Goal: Information Seeking & Learning: Learn about a topic

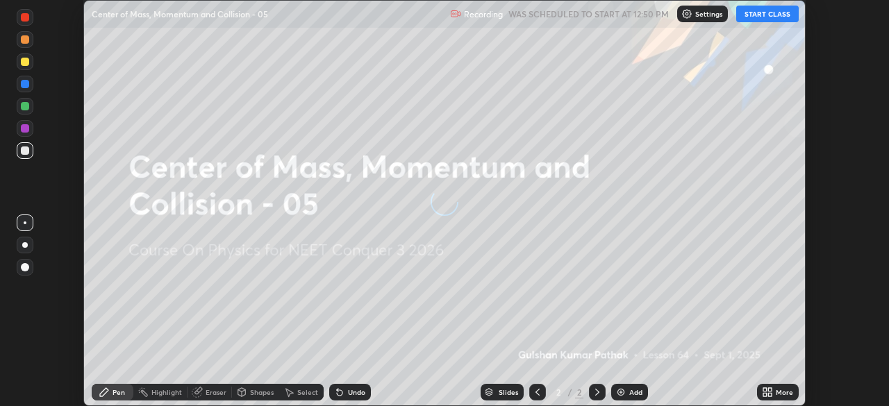
scroll to position [406, 888]
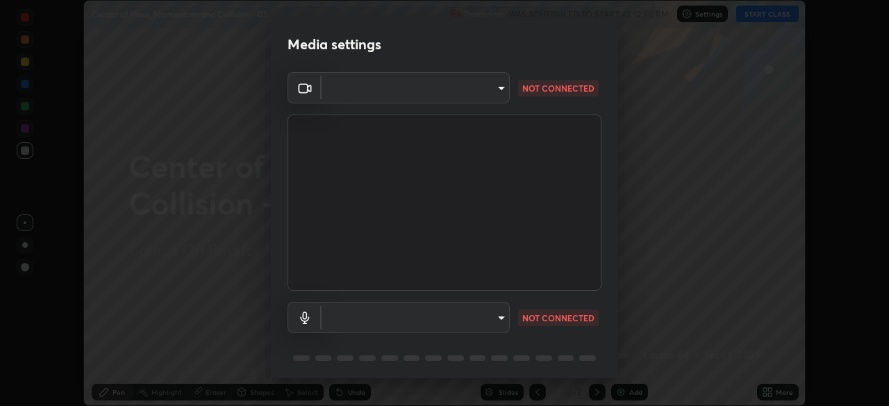
type input "1c1fc7f170fe0fb63c593947f71fbe7b7276dd803ac4132beb317857cbf647bf"
type input "775acd5bf9dea67dddcd35884cf77d022ec2c3d2475586dad7815c24ecc843c5"
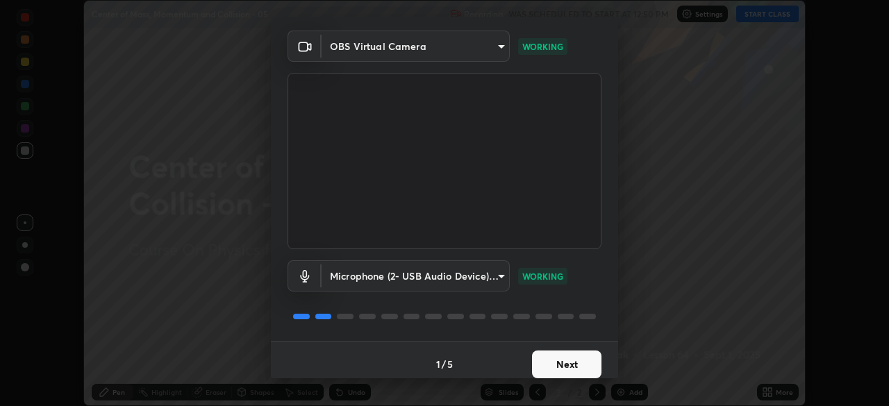
scroll to position [49, 0]
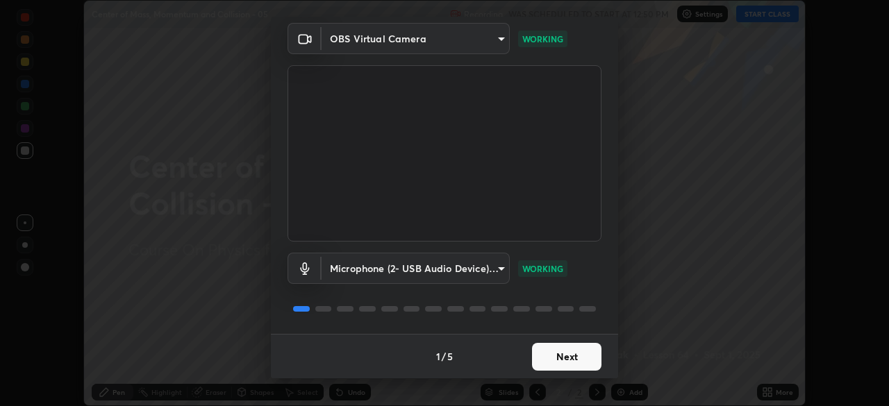
click at [562, 363] on button "Next" at bounding box center [566, 357] width 69 height 28
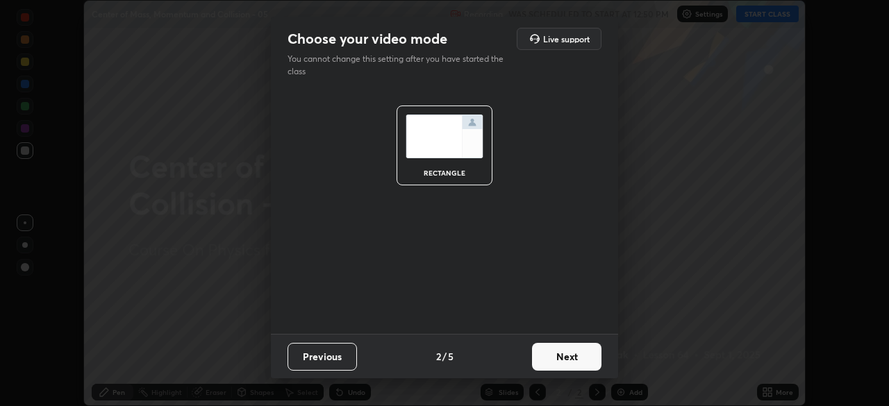
click at [570, 365] on button "Next" at bounding box center [566, 357] width 69 height 28
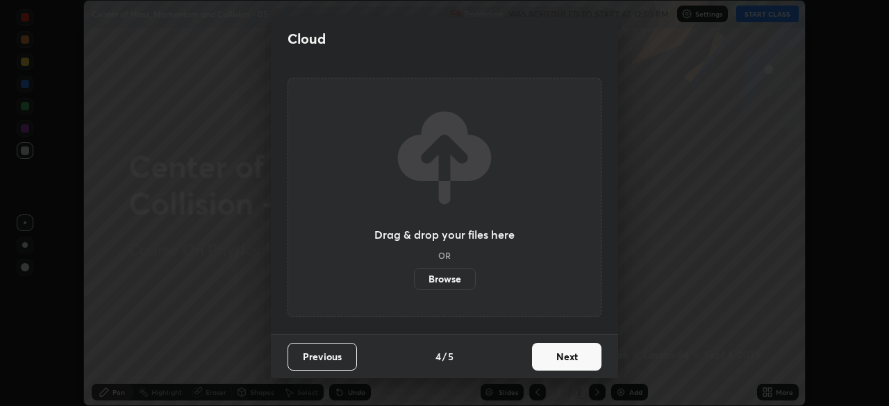
click at [588, 363] on button "Next" at bounding box center [566, 357] width 69 height 28
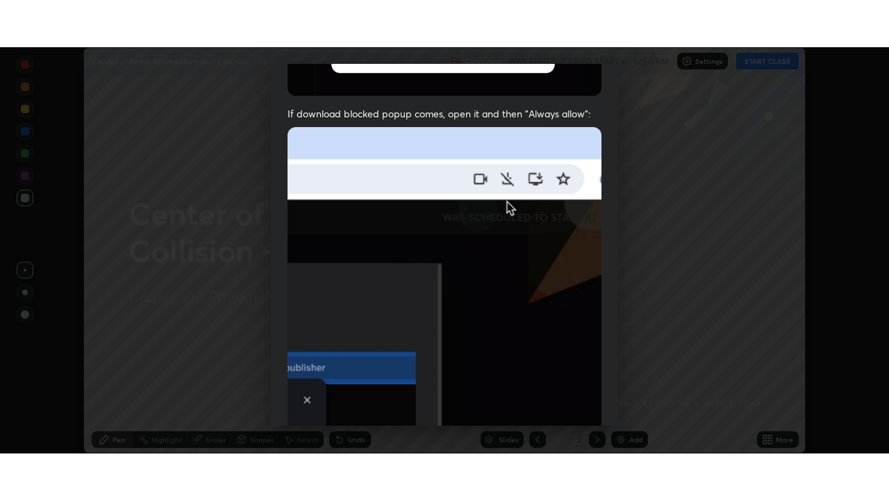
scroll to position [333, 0]
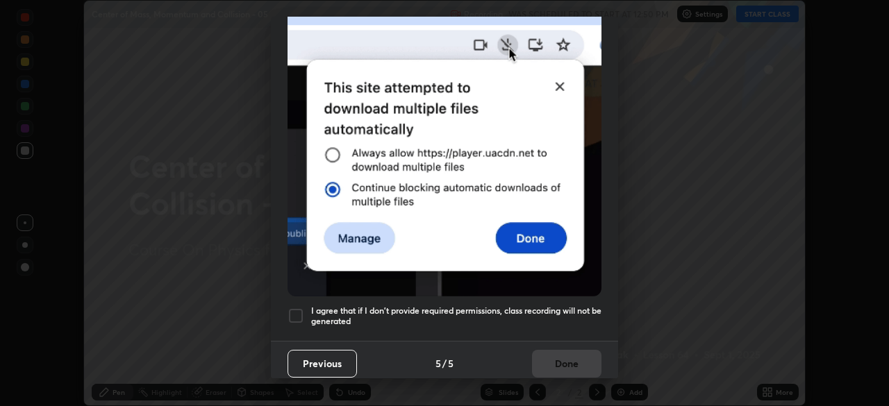
click at [568, 316] on h5 "I agree that if I don't provide required permissions, class recording will not …" at bounding box center [456, 316] width 290 height 22
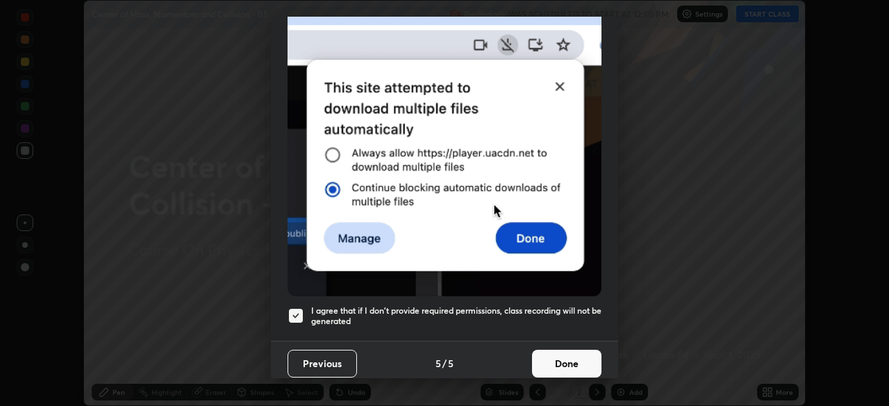
click at [578, 350] on button "Done" at bounding box center [566, 364] width 69 height 28
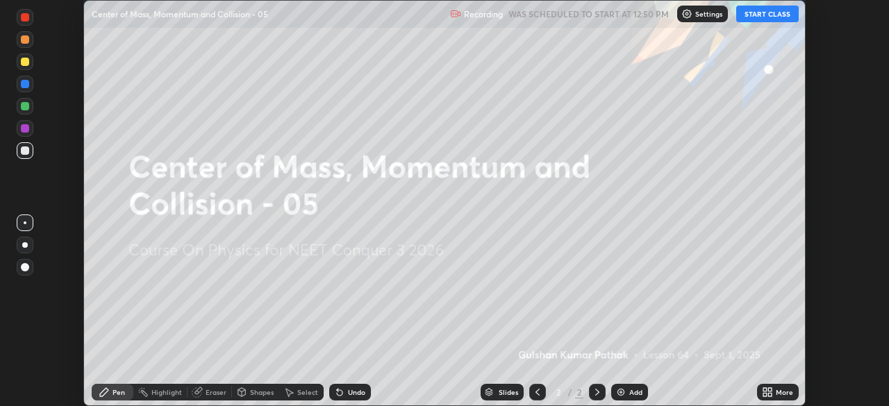
click at [764, 390] on icon at bounding box center [764, 389] width 3 height 3
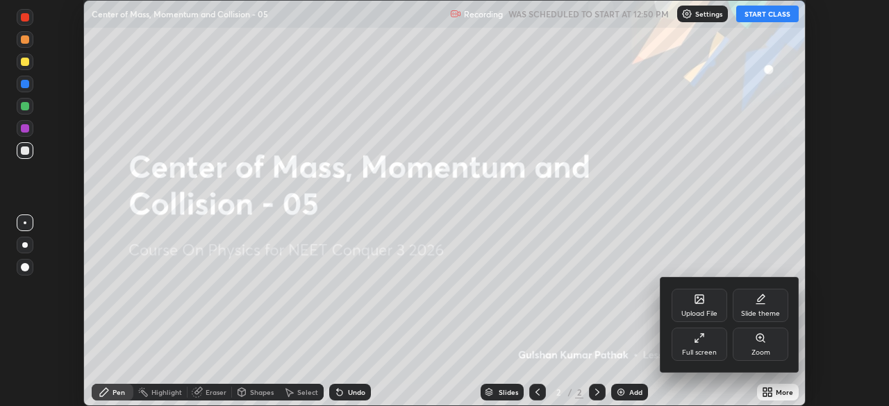
click at [709, 347] on div "Full screen" at bounding box center [699, 344] width 56 height 33
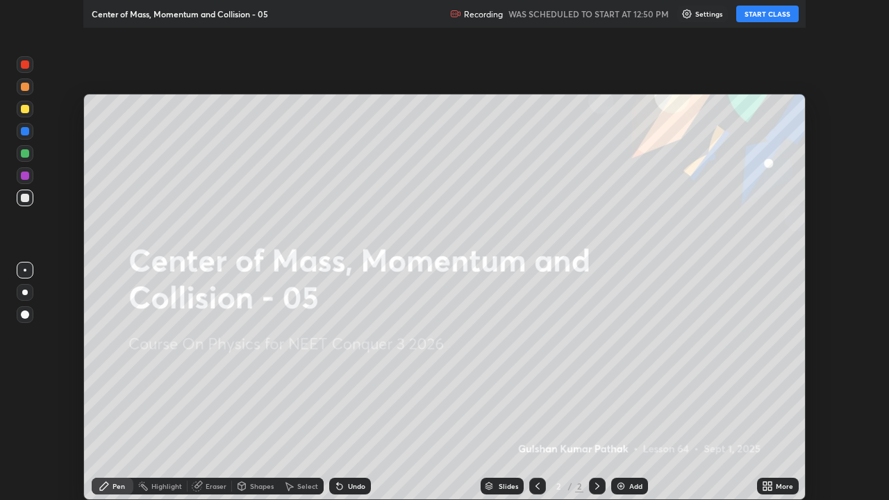
scroll to position [500, 889]
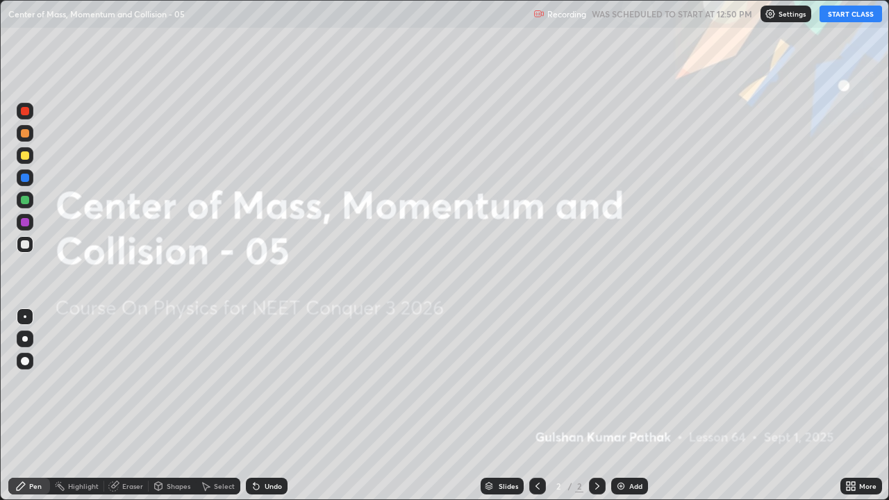
click at [837, 14] on button "START CLASS" at bounding box center [850, 14] width 62 height 17
click at [626, 405] on div "Add" at bounding box center [629, 486] width 37 height 17
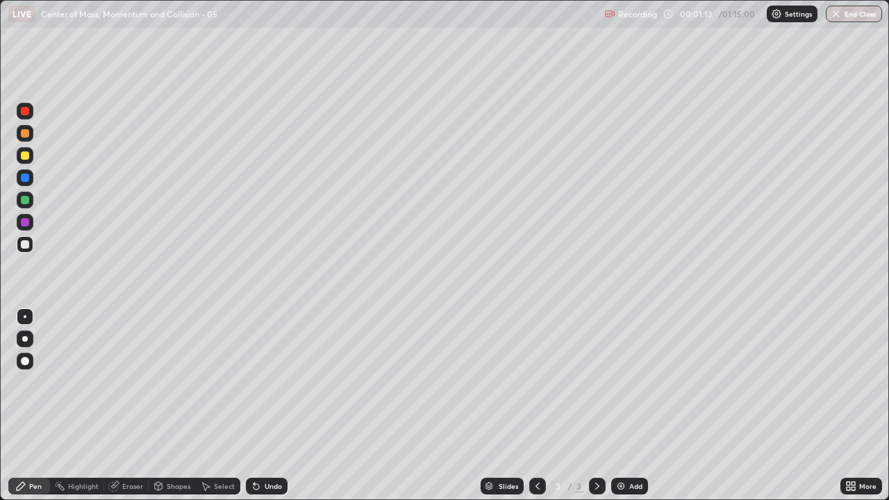
click at [276, 405] on div "Undo" at bounding box center [273, 486] width 17 height 7
click at [23, 362] on div at bounding box center [25, 361] width 8 height 8
click at [26, 201] on div at bounding box center [25, 200] width 8 height 8
click at [26, 154] on div at bounding box center [25, 155] width 8 height 8
click at [9, 405] on div "Pen" at bounding box center [29, 486] width 42 height 17
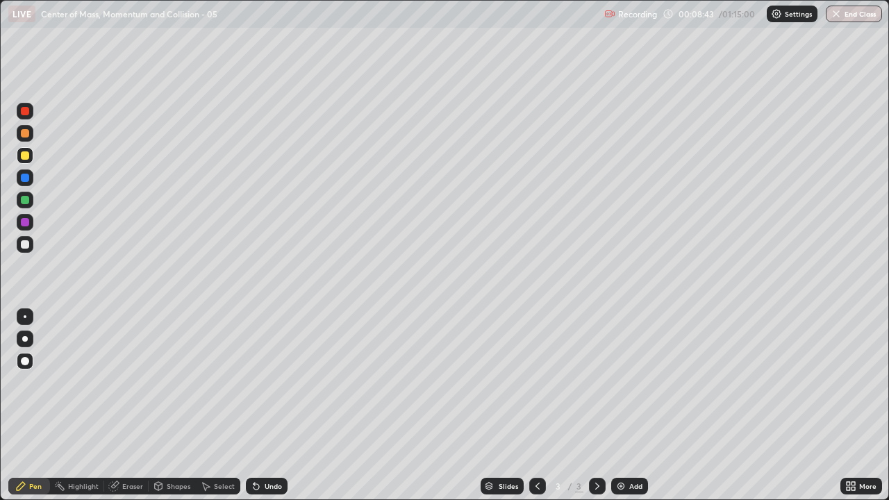
click at [624, 405] on img at bounding box center [620, 485] width 11 height 11
click at [179, 405] on div "Shapes" at bounding box center [179, 486] width 24 height 7
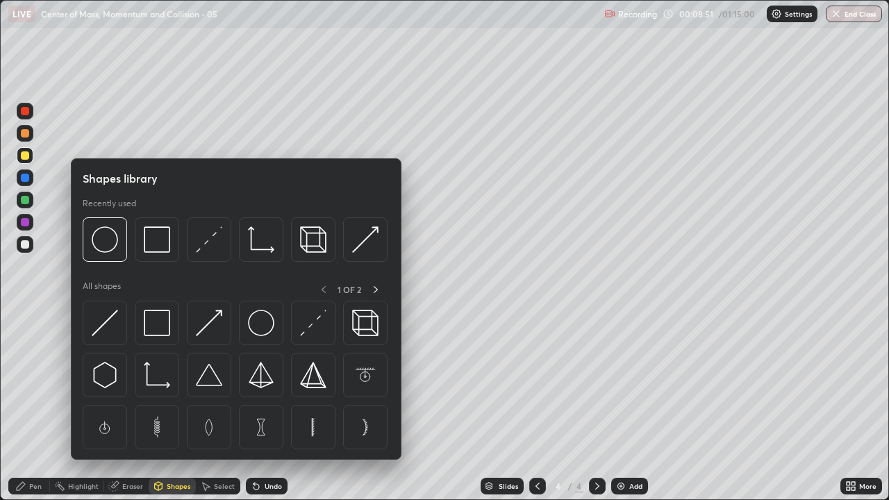
click at [260, 245] on img at bounding box center [261, 239] width 26 height 26
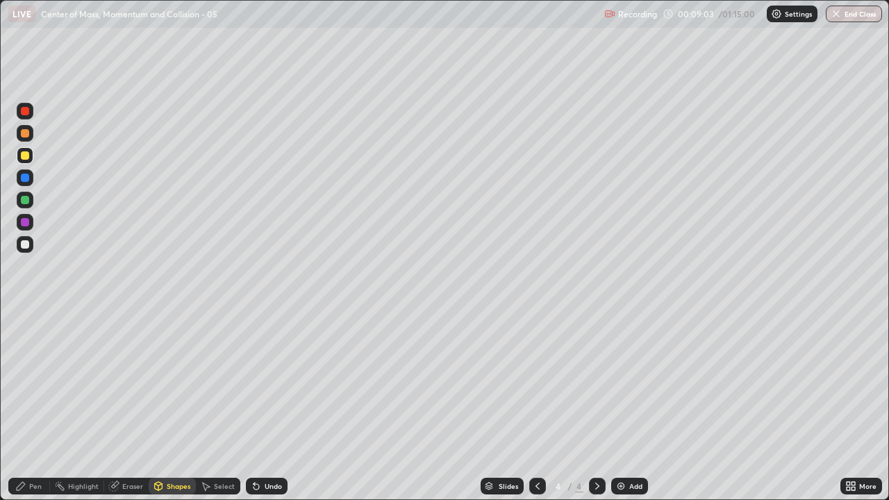
click at [22, 405] on div "Pen" at bounding box center [29, 486] width 42 height 17
click at [26, 246] on div at bounding box center [25, 244] width 8 height 8
click at [24, 221] on div at bounding box center [25, 222] width 8 height 8
click at [26, 202] on div at bounding box center [25, 200] width 8 height 8
click at [279, 405] on div "Undo" at bounding box center [273, 486] width 17 height 7
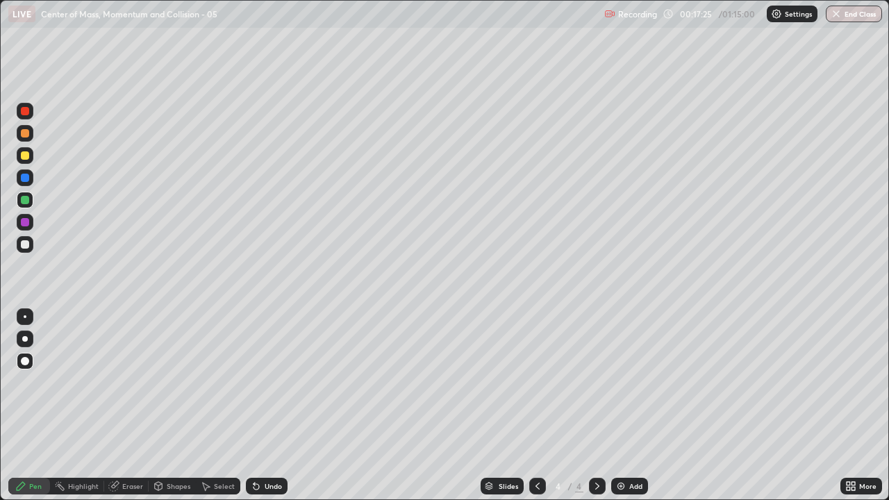
click at [633, 405] on div "Add" at bounding box center [635, 486] width 13 height 7
click at [179, 405] on div "Shapes" at bounding box center [179, 486] width 24 height 7
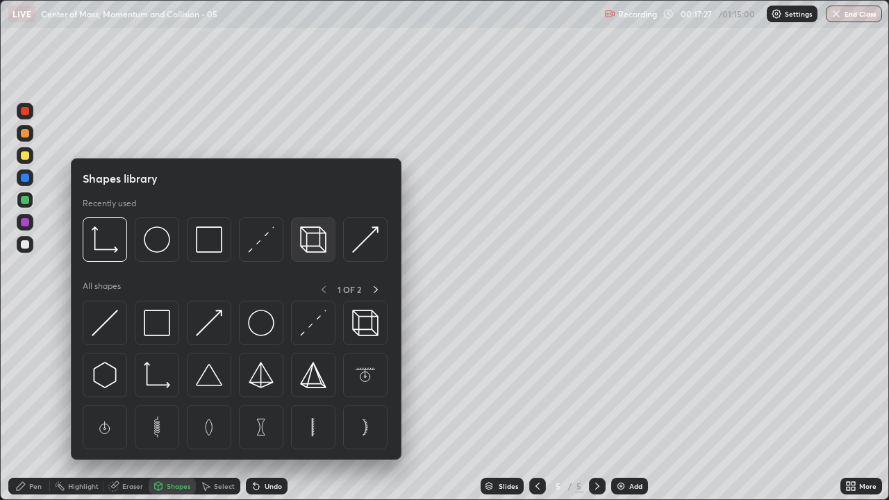
click at [303, 248] on img at bounding box center [313, 239] width 26 height 26
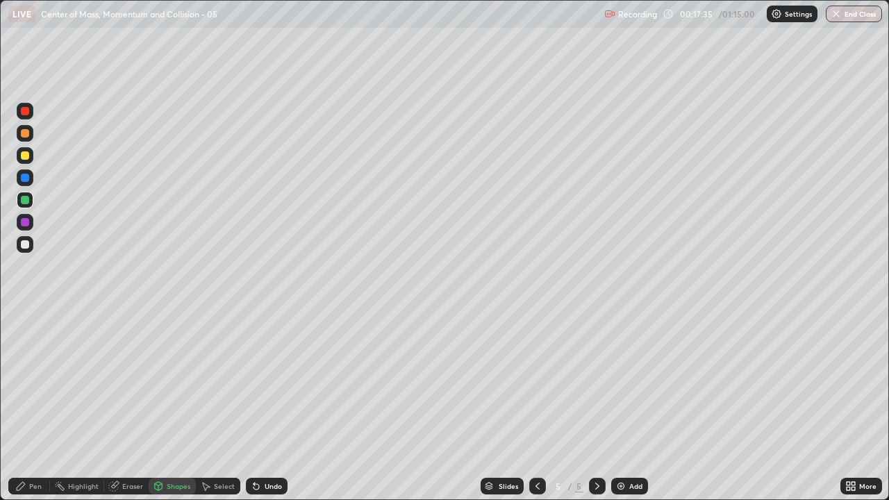
click at [39, 405] on div "Pen" at bounding box center [35, 486] width 12 height 7
click at [621, 405] on img at bounding box center [620, 485] width 11 height 11
click at [19, 223] on div at bounding box center [25, 222] width 17 height 17
click at [26, 198] on div at bounding box center [25, 200] width 8 height 8
click at [25, 171] on div at bounding box center [25, 177] width 17 height 17
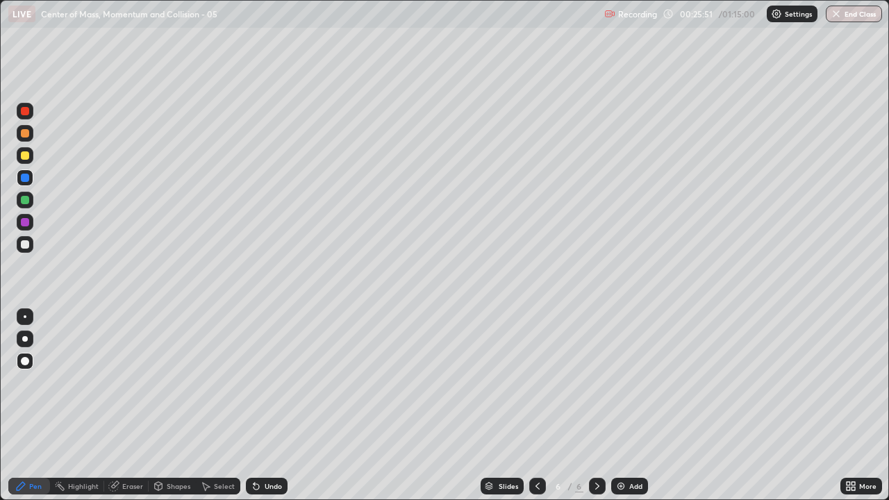
click at [28, 154] on div at bounding box center [25, 155] width 8 height 8
click at [636, 405] on div "Add" at bounding box center [635, 486] width 13 height 7
click at [167, 405] on div "Shapes" at bounding box center [179, 486] width 24 height 7
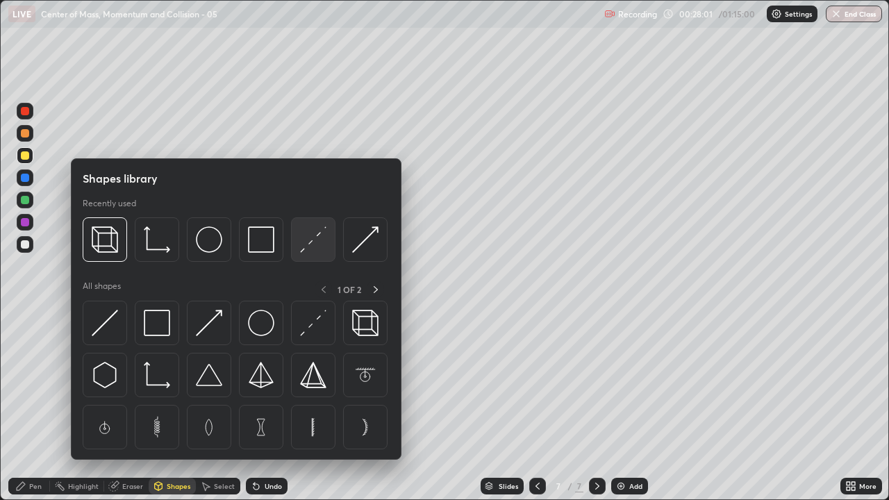
click at [302, 246] on img at bounding box center [313, 239] width 26 height 26
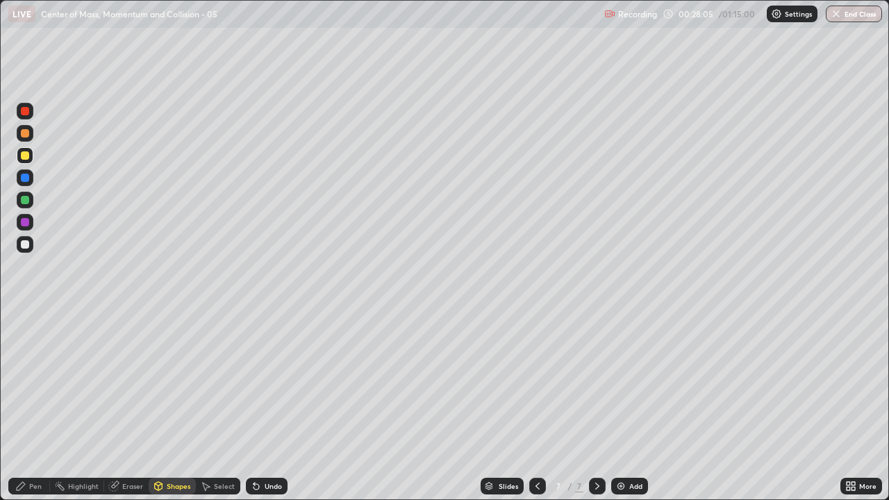
click at [32, 405] on div "Pen" at bounding box center [35, 486] width 12 height 7
click at [31, 222] on div at bounding box center [25, 222] width 17 height 17
click at [128, 405] on div "Eraser" at bounding box center [132, 486] width 21 height 7
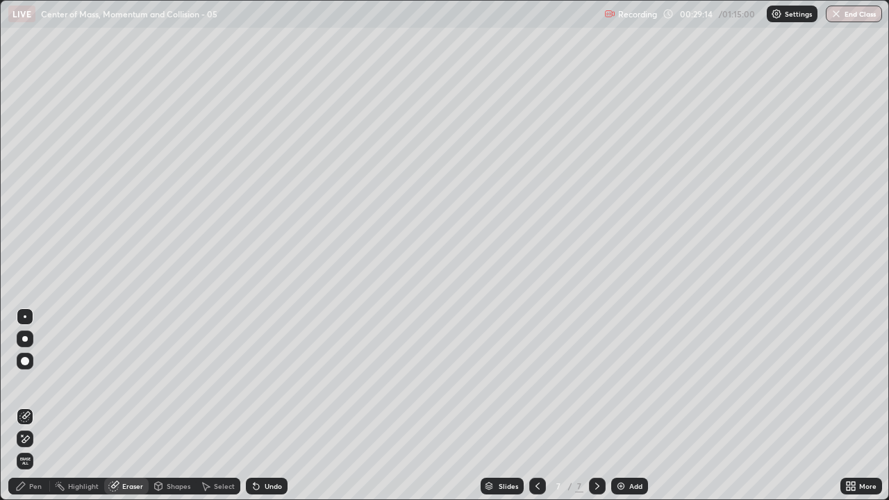
click at [35, 405] on div "Pen" at bounding box center [35, 486] width 12 height 7
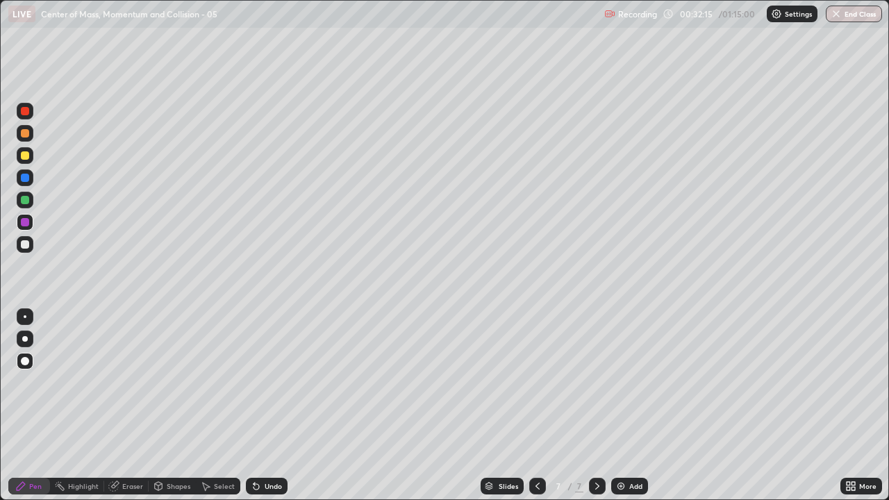
click at [31, 199] on div at bounding box center [25, 200] width 17 height 17
click at [274, 405] on div "Undo" at bounding box center [273, 486] width 17 height 7
click at [266, 405] on div "Undo" at bounding box center [273, 486] width 17 height 7
click at [262, 405] on div "Undo" at bounding box center [267, 486] width 42 height 17
click at [633, 405] on div "Add" at bounding box center [635, 486] width 13 height 7
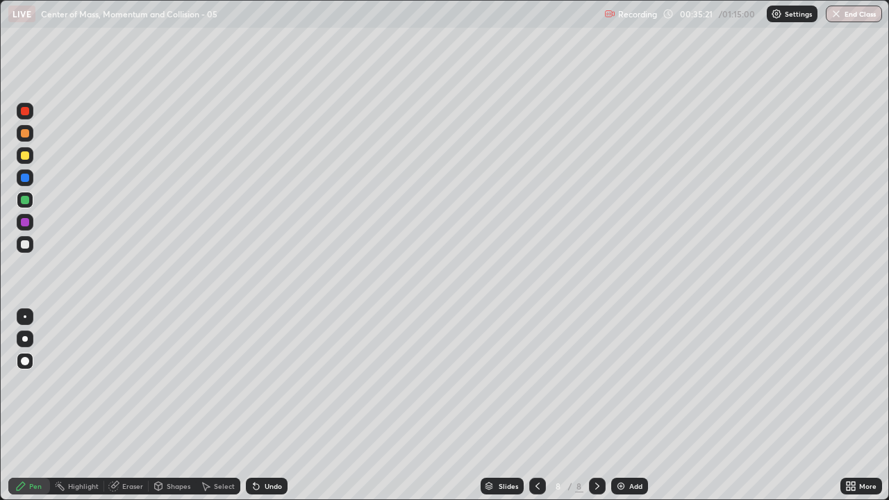
click at [536, 405] on icon at bounding box center [537, 485] width 11 height 11
click at [635, 405] on div "Add" at bounding box center [635, 486] width 13 height 7
click at [181, 405] on div "Shapes" at bounding box center [172, 486] width 47 height 17
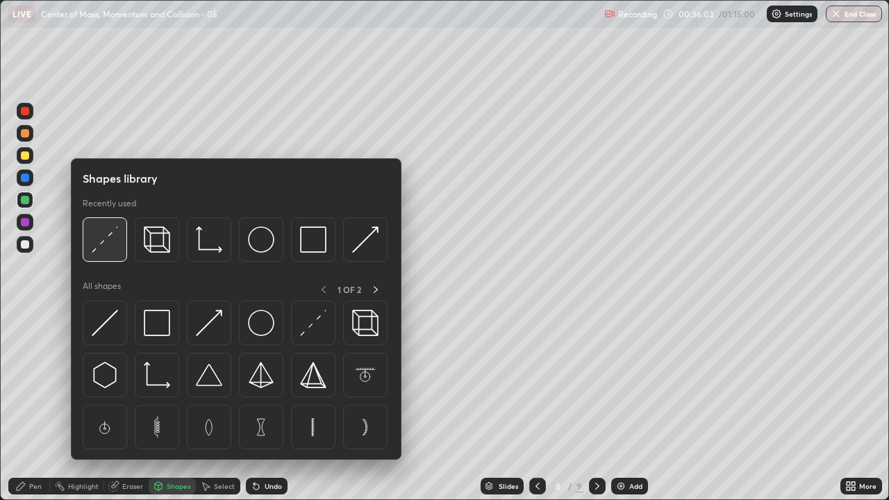
click at [110, 248] on img at bounding box center [105, 239] width 26 height 26
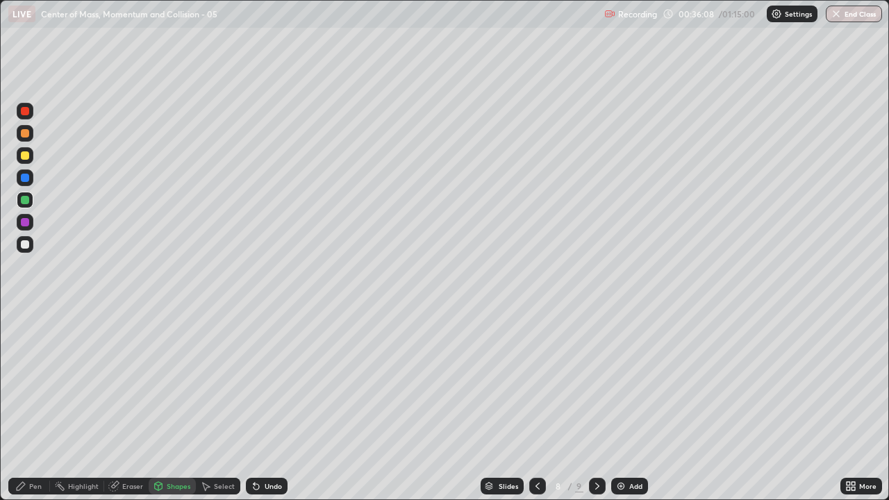
click at [35, 405] on div "Pen" at bounding box center [35, 486] width 12 height 7
click at [26, 242] on div at bounding box center [25, 244] width 8 height 8
click at [19, 220] on div at bounding box center [25, 222] width 17 height 17
click at [26, 181] on div at bounding box center [25, 178] width 8 height 8
click at [22, 203] on div at bounding box center [25, 200] width 8 height 8
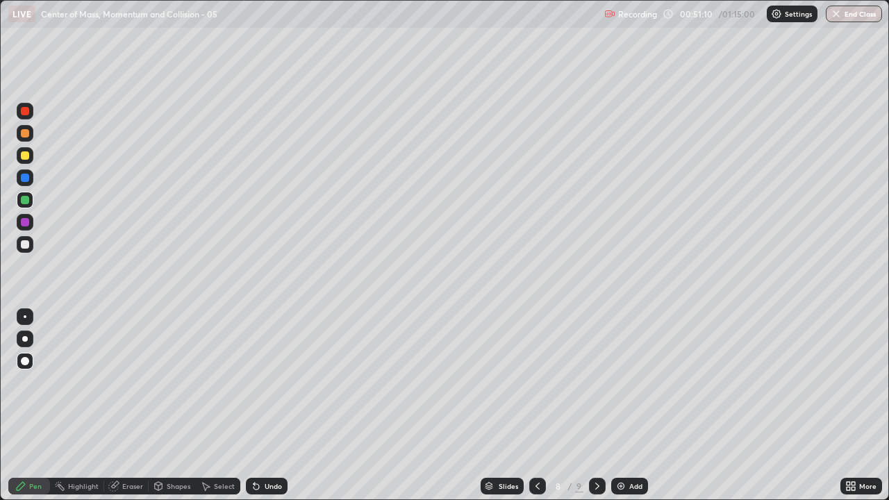
click at [626, 405] on div "Add" at bounding box center [629, 486] width 37 height 17
click at [26, 244] on div at bounding box center [25, 244] width 8 height 8
click at [133, 405] on div "Eraser" at bounding box center [132, 486] width 21 height 7
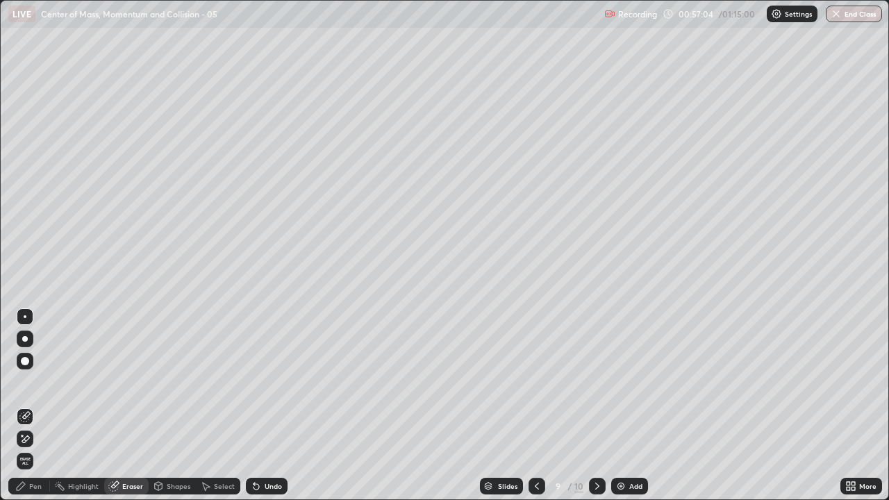
click at [612, 405] on div "Add" at bounding box center [629, 486] width 37 height 17
click at [536, 405] on icon at bounding box center [537, 485] width 11 height 11
click at [37, 405] on div "Pen" at bounding box center [29, 486] width 42 height 17
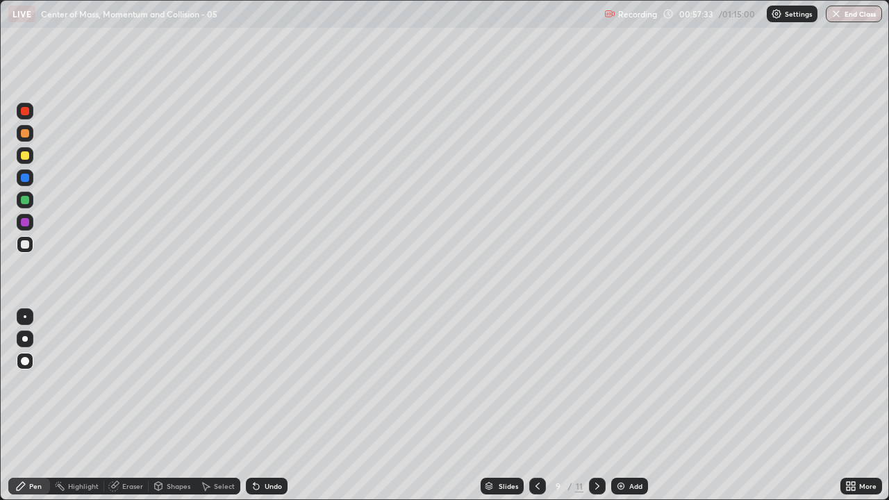
click at [131, 405] on div "Eraser" at bounding box center [132, 486] width 21 height 7
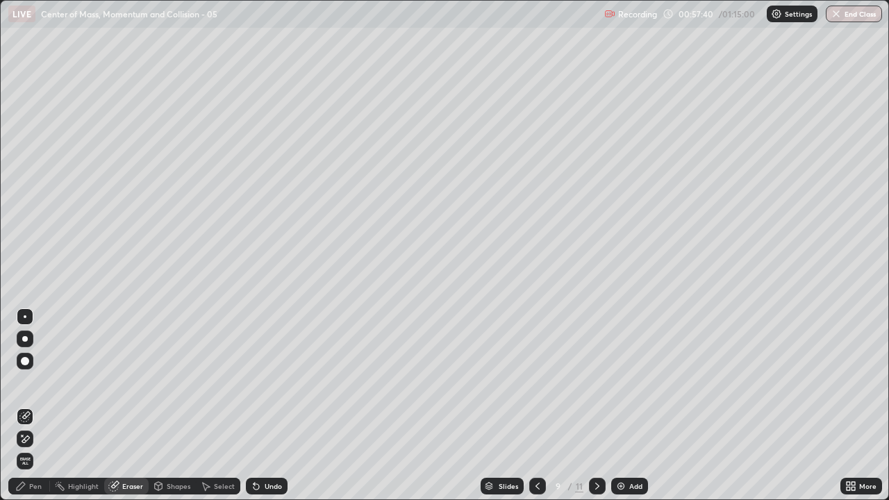
click at [35, 405] on div "Pen" at bounding box center [35, 486] width 12 height 7
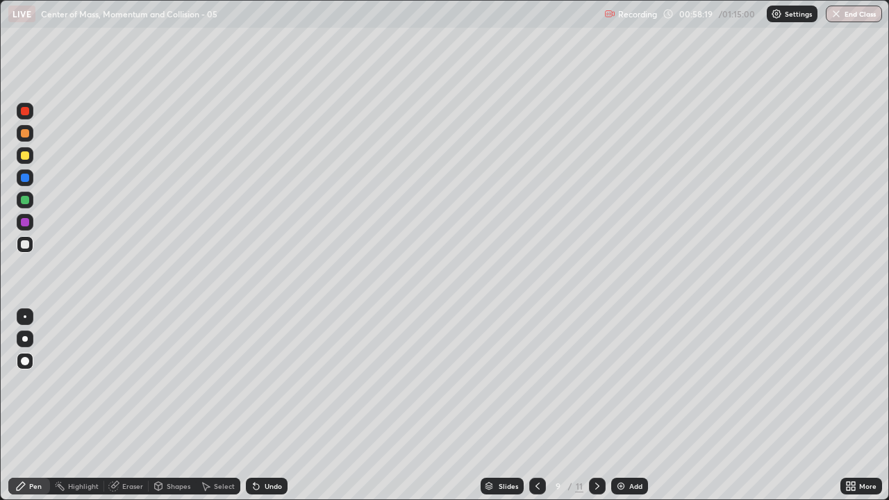
click at [22, 157] on div at bounding box center [25, 155] width 8 height 8
click at [27, 244] on div at bounding box center [25, 244] width 8 height 8
click at [25, 317] on div at bounding box center [25, 316] width 3 height 3
click at [30, 221] on div at bounding box center [25, 222] width 17 height 17
click at [26, 362] on div at bounding box center [25, 361] width 8 height 8
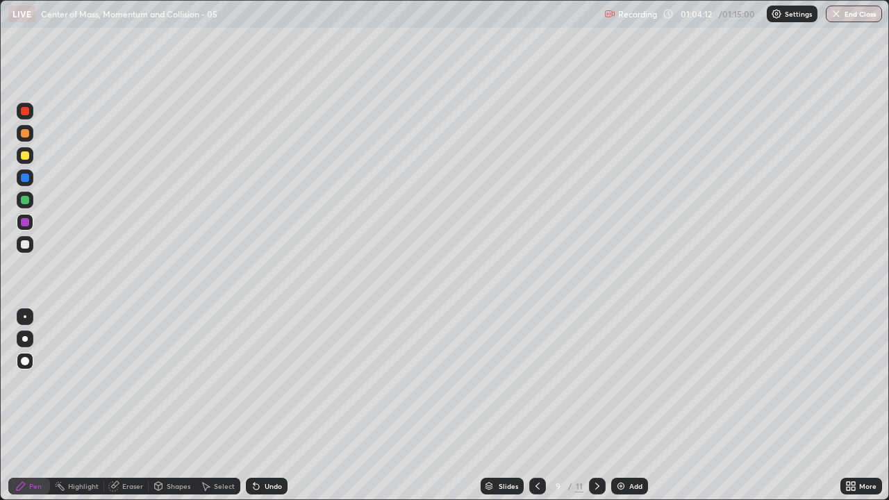
click at [631, 405] on div "Add" at bounding box center [635, 486] width 13 height 7
click at [31, 242] on div at bounding box center [25, 244] width 17 height 17
click at [635, 405] on div "Add" at bounding box center [635, 486] width 13 height 7
click at [536, 405] on icon at bounding box center [537, 485] width 11 height 11
